Goal: Task Accomplishment & Management: Manage account settings

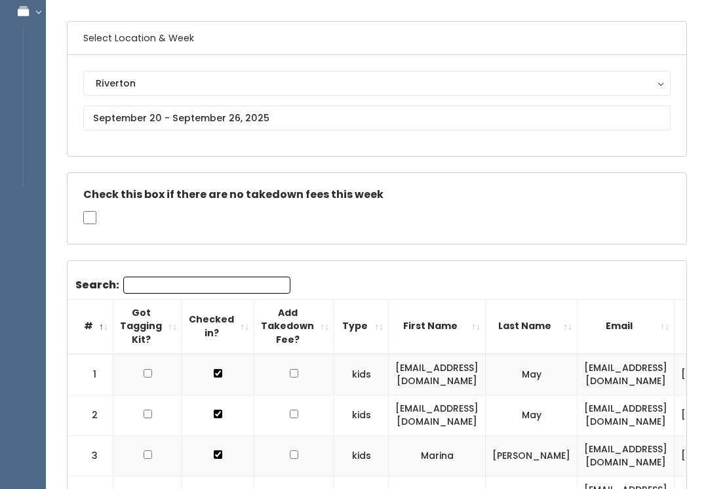
scroll to position [0, 144]
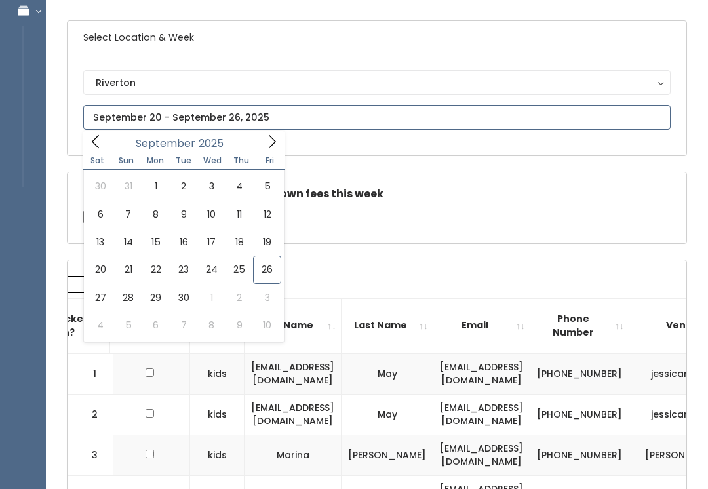
scroll to position [86, 0]
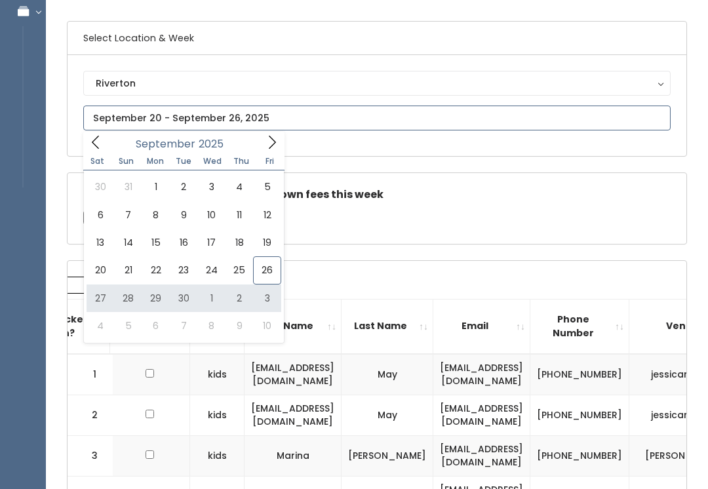
type input "[DATE] to [DATE]"
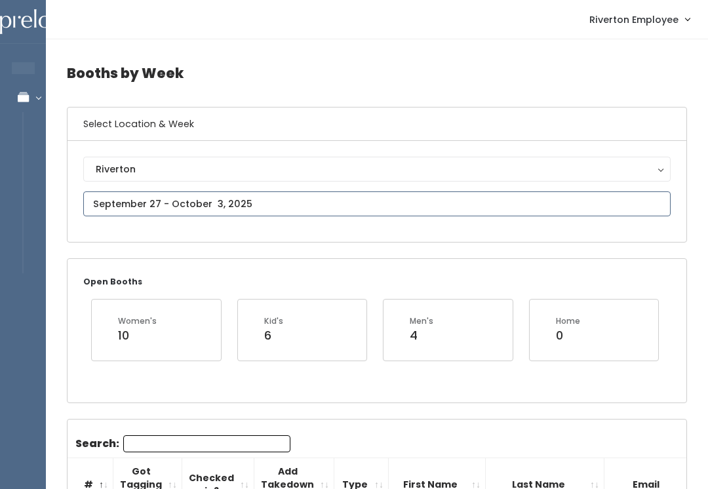
click at [251, 203] on input "text" at bounding box center [376, 203] width 587 height 25
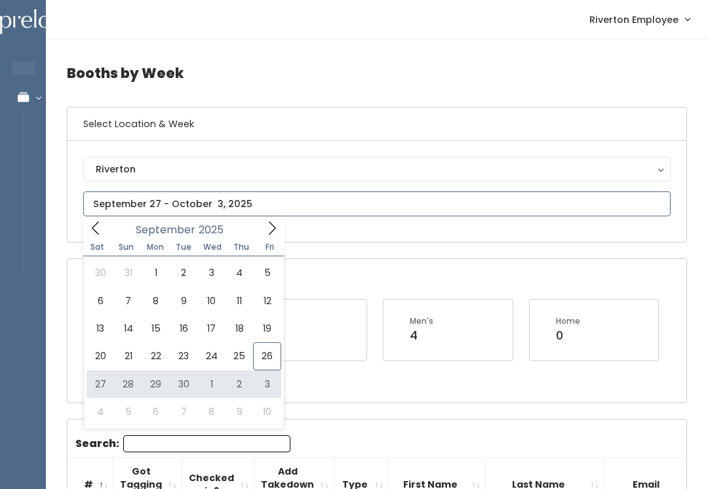
type input "[DATE] to [DATE]"
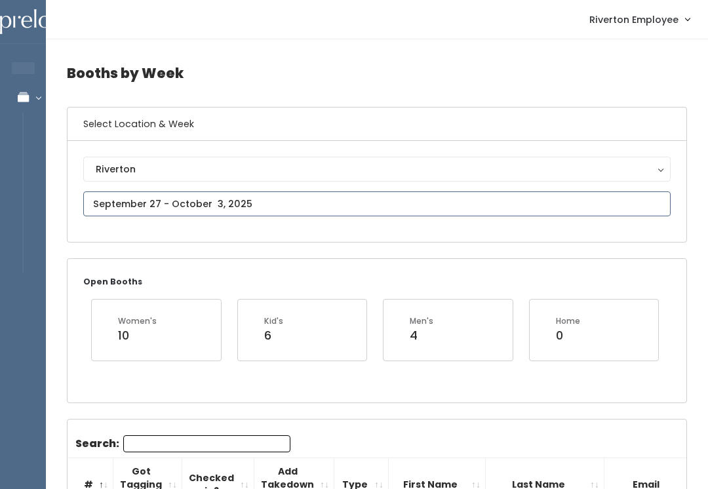
click at [257, 201] on input "text" at bounding box center [376, 203] width 587 height 25
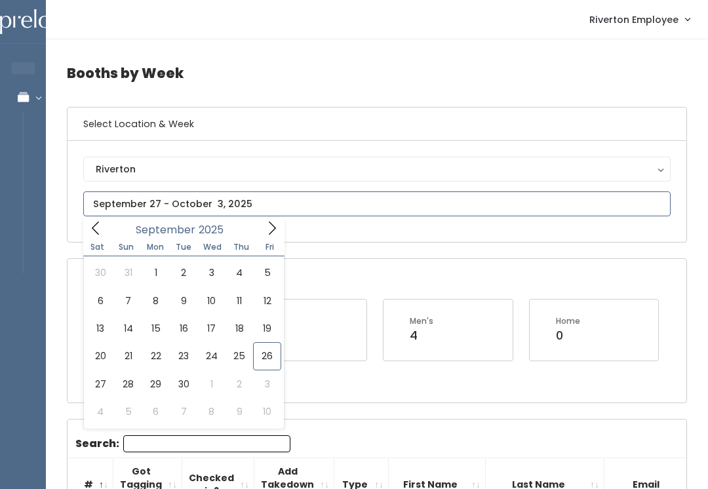
type input "October 4 to October 10"
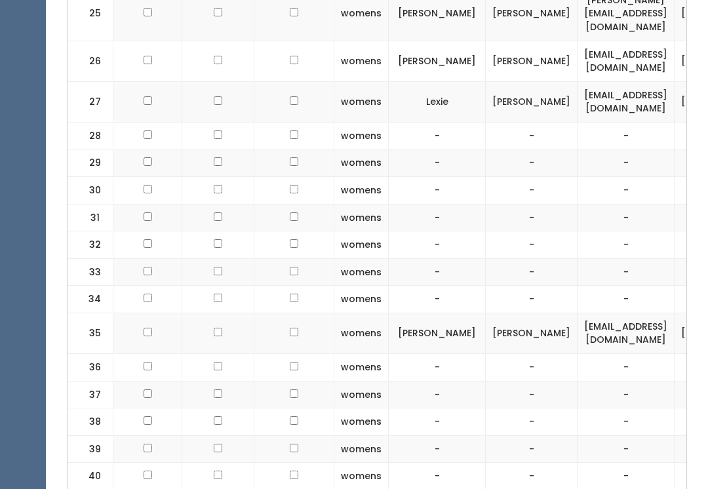
scroll to position [1288, 0]
